Goal: Navigation & Orientation: Find specific page/section

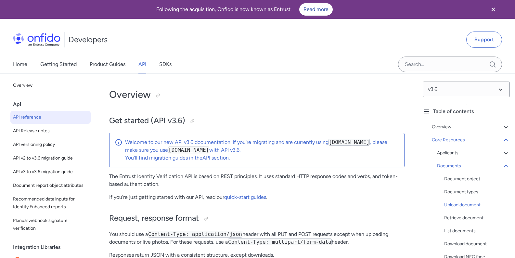
select select "http"
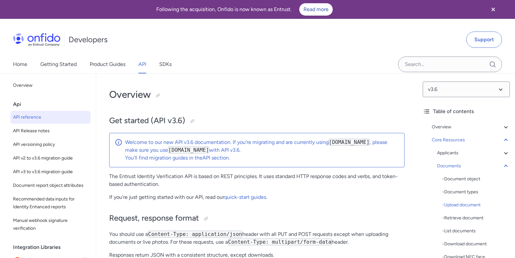
select select "http"
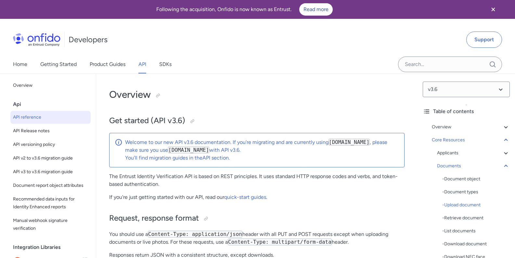
select select "http"
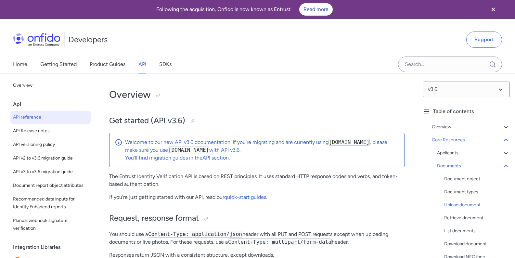
select select "http"
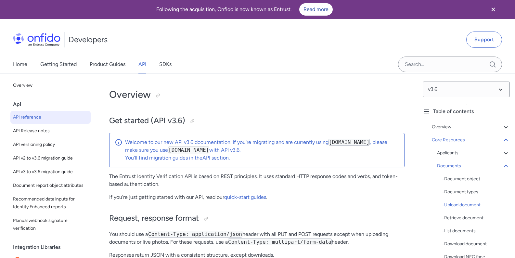
select select "http"
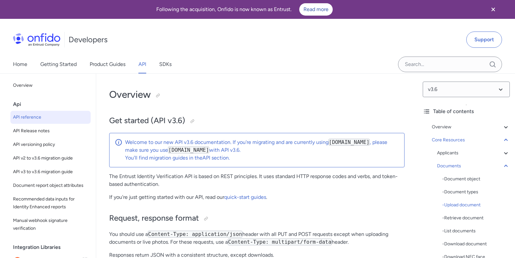
select select "http"
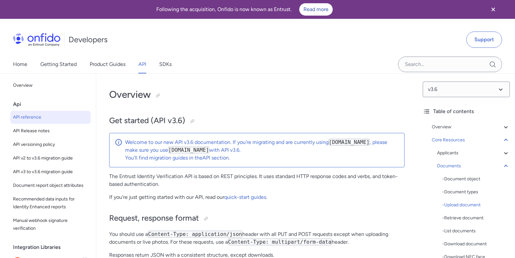
select select "http"
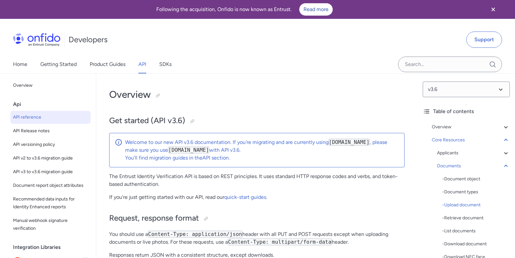
select select "http"
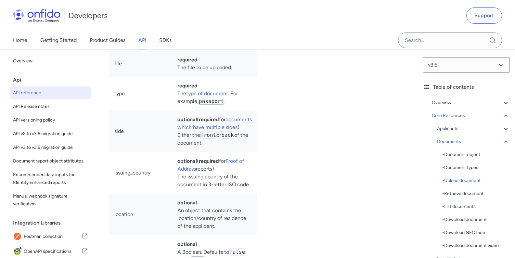
scroll to position [5, 0]
